Goal: Information Seeking & Learning: Learn about a topic

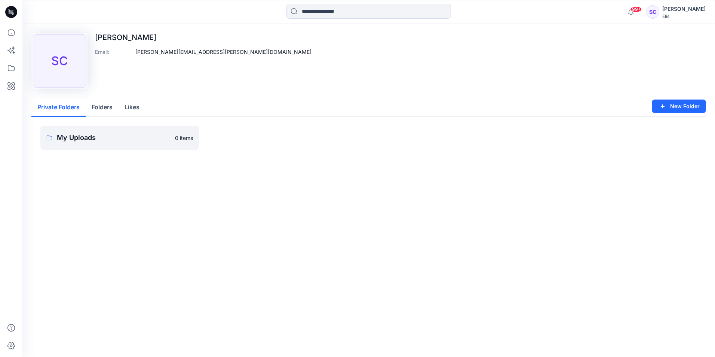
click at [99, 107] on button "Folders" at bounding box center [102, 107] width 33 height 19
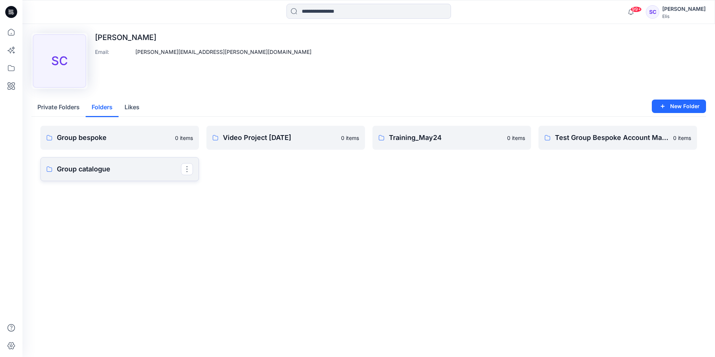
click at [74, 169] on p "Group catalogue" at bounding box center [119, 169] width 124 height 10
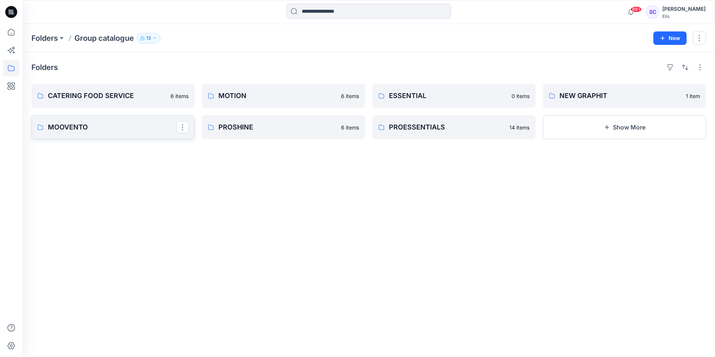
click at [82, 128] on p "MOOVENTO" at bounding box center [112, 127] width 129 height 10
click at [413, 127] on p "PROESSENTIALS" at bounding box center [453, 127] width 129 height 10
click at [475, 124] on button "Show More" at bounding box center [624, 127] width 163 height 24
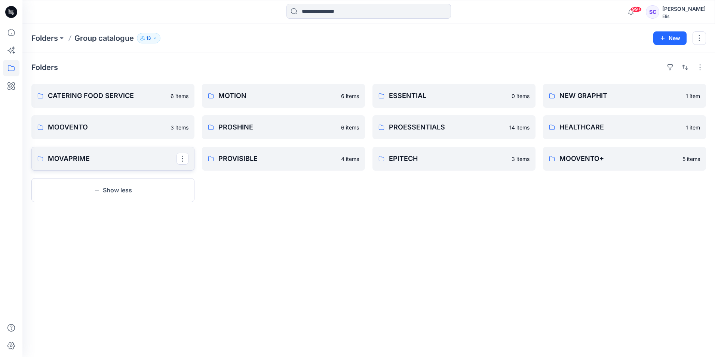
click at [70, 158] on p "MOVAPRIME" at bounding box center [112, 158] width 129 height 10
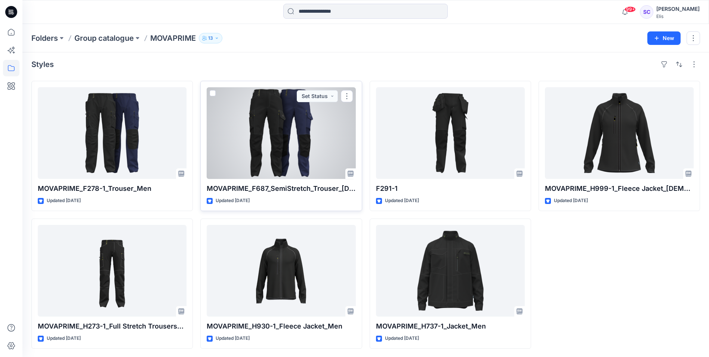
scroll to position [4, 0]
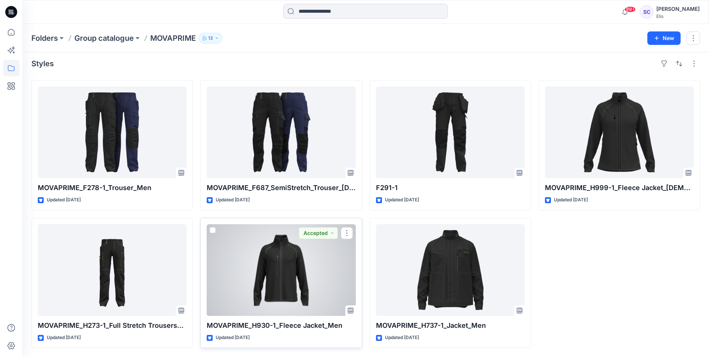
click at [283, 252] on div at bounding box center [281, 270] width 149 height 92
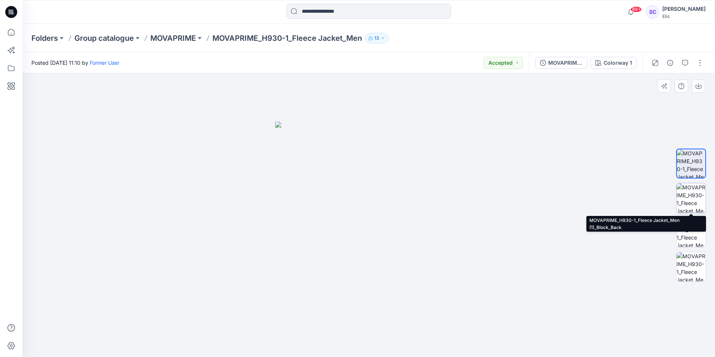
click at [475, 198] on img at bounding box center [690, 197] width 29 height 29
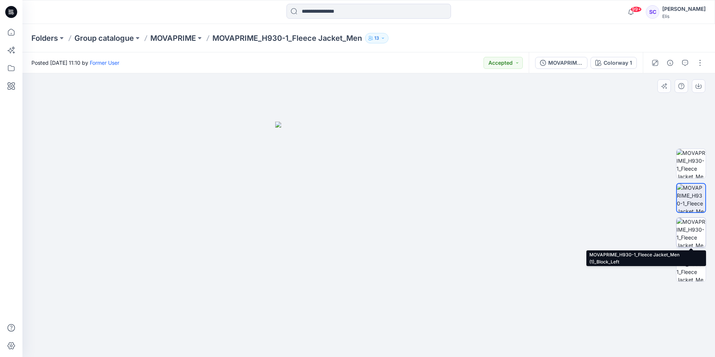
click at [475, 229] on img at bounding box center [690, 231] width 29 height 29
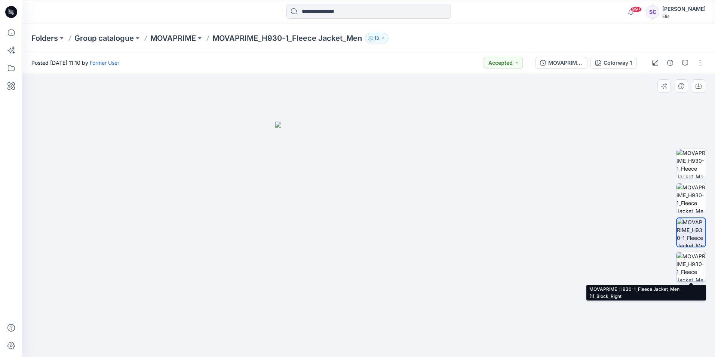
click at [475, 252] on img at bounding box center [690, 266] width 29 height 29
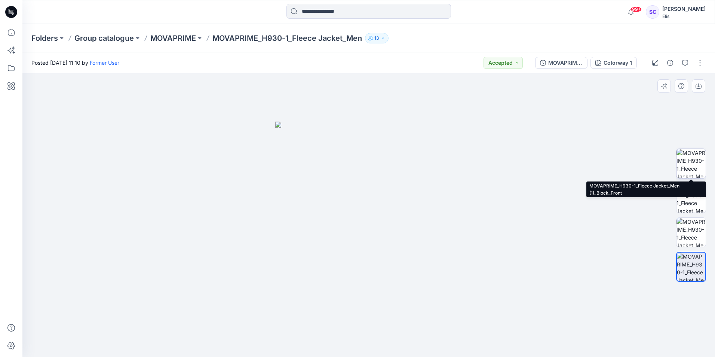
click at [475, 166] on img at bounding box center [690, 163] width 29 height 29
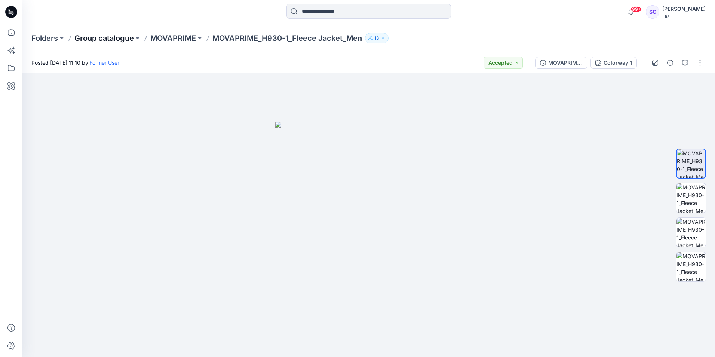
click at [101, 40] on p "Group catalogue" at bounding box center [103, 38] width 59 height 10
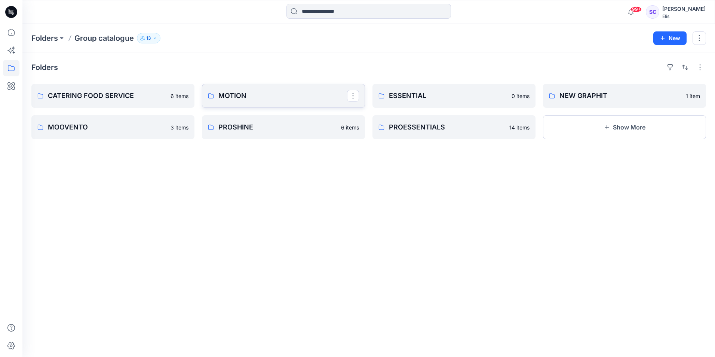
click at [217, 95] on link "MOTION" at bounding box center [283, 96] width 163 height 24
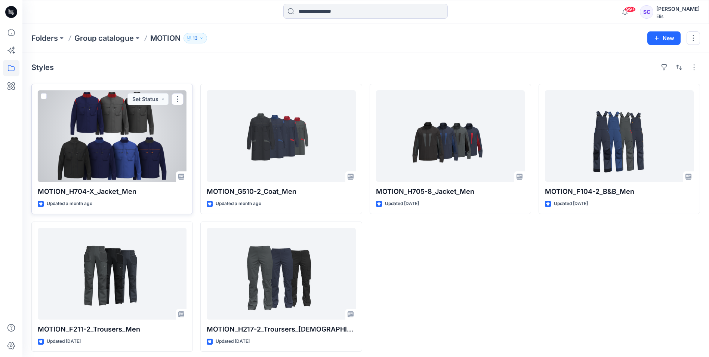
click at [103, 166] on div at bounding box center [112, 136] width 149 height 92
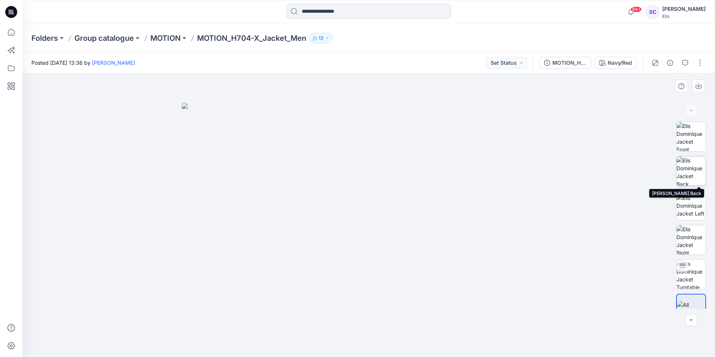
click at [475, 167] on img at bounding box center [690, 170] width 29 height 29
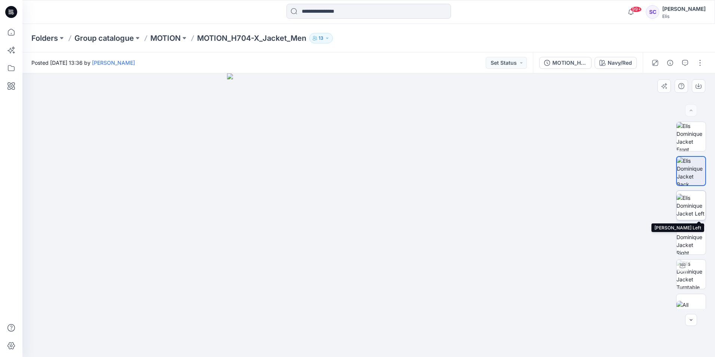
click at [475, 208] on img at bounding box center [690, 206] width 29 height 24
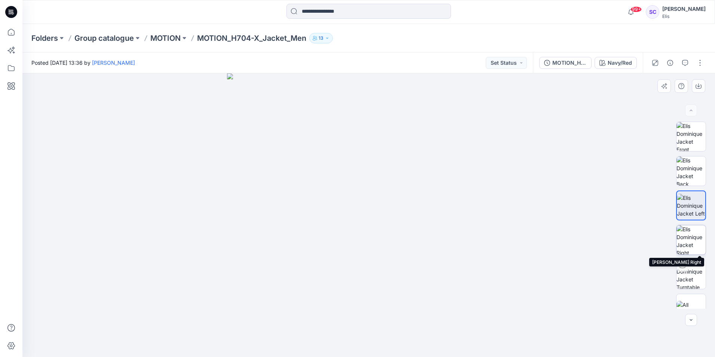
click at [475, 247] on img at bounding box center [690, 239] width 29 height 29
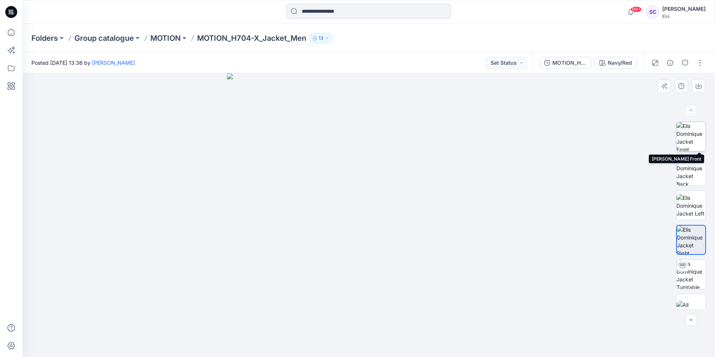
click at [475, 139] on img at bounding box center [690, 136] width 29 height 29
